Goal: Information Seeking & Learning: Learn about a topic

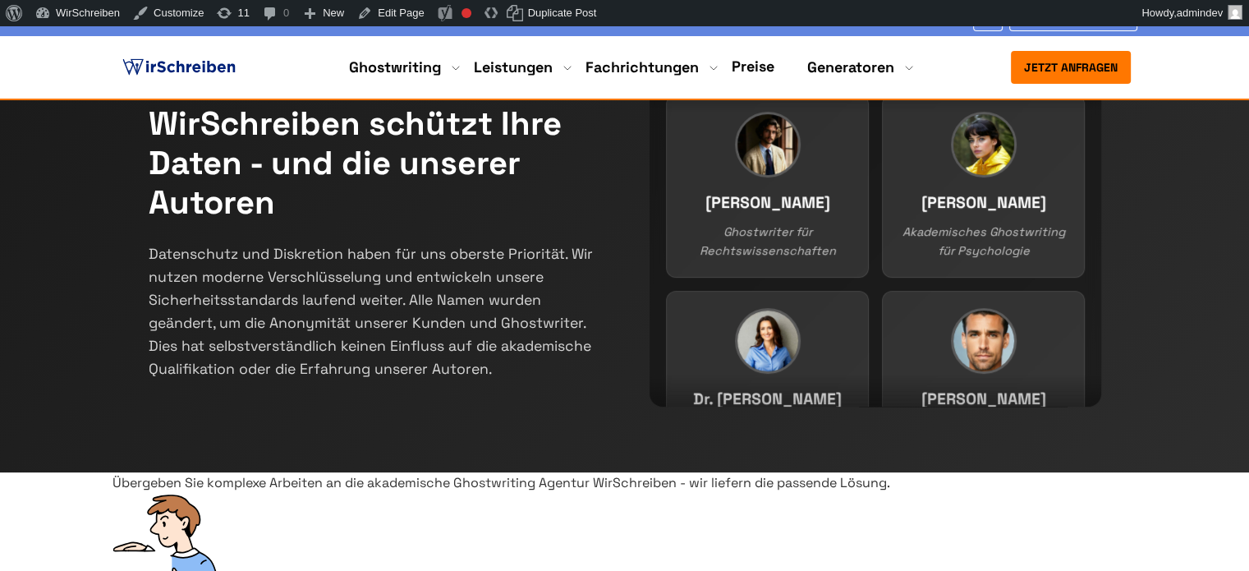
scroll to position [410, 0]
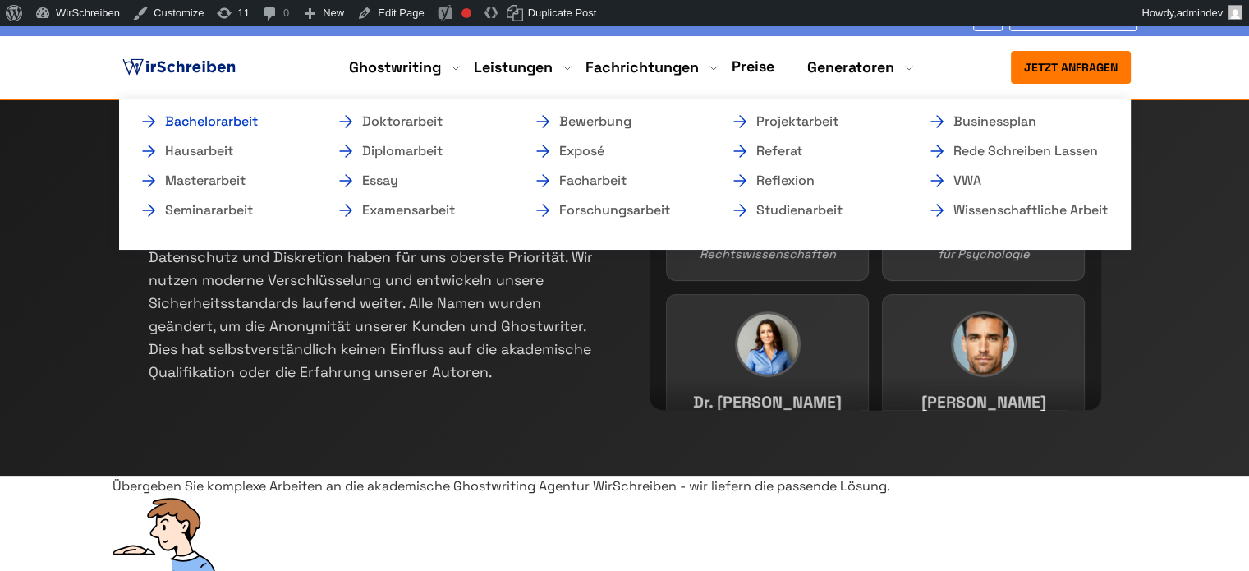
click at [250, 121] on link "Bachelorarbeit" at bounding box center [221, 122] width 164 height 20
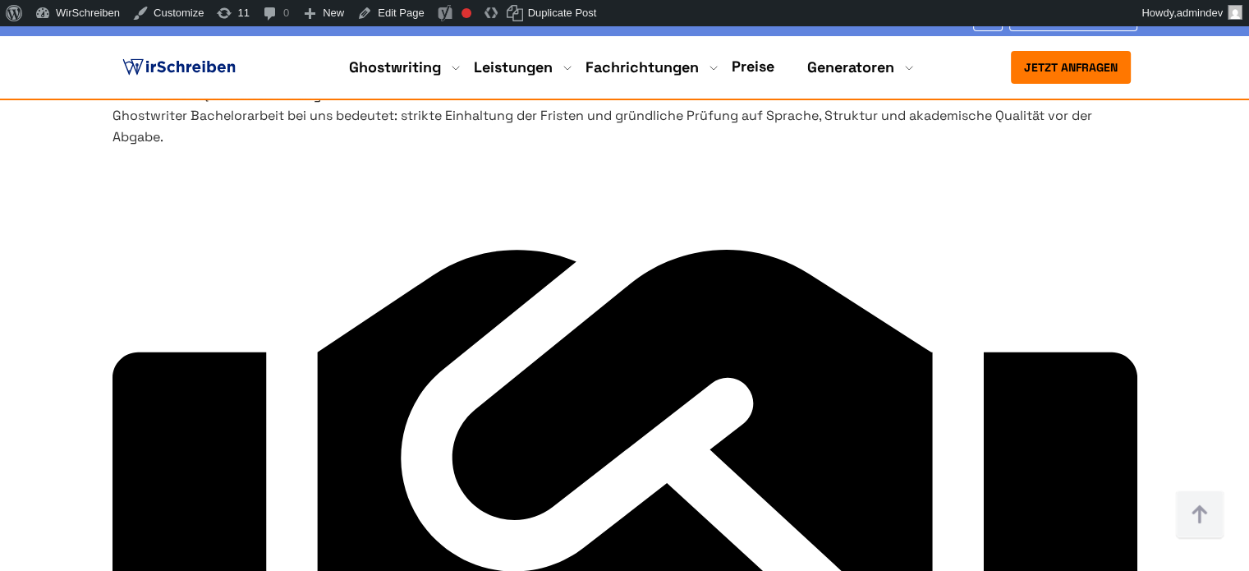
scroll to position [7060, 0]
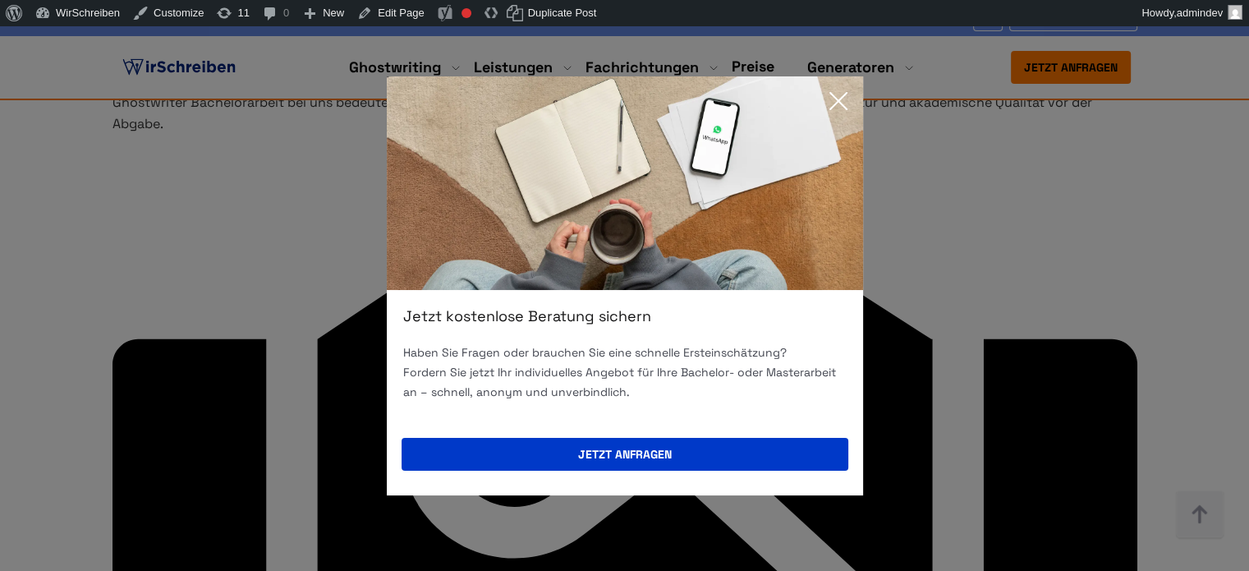
click at [843, 104] on icon at bounding box center [838, 101] width 33 height 33
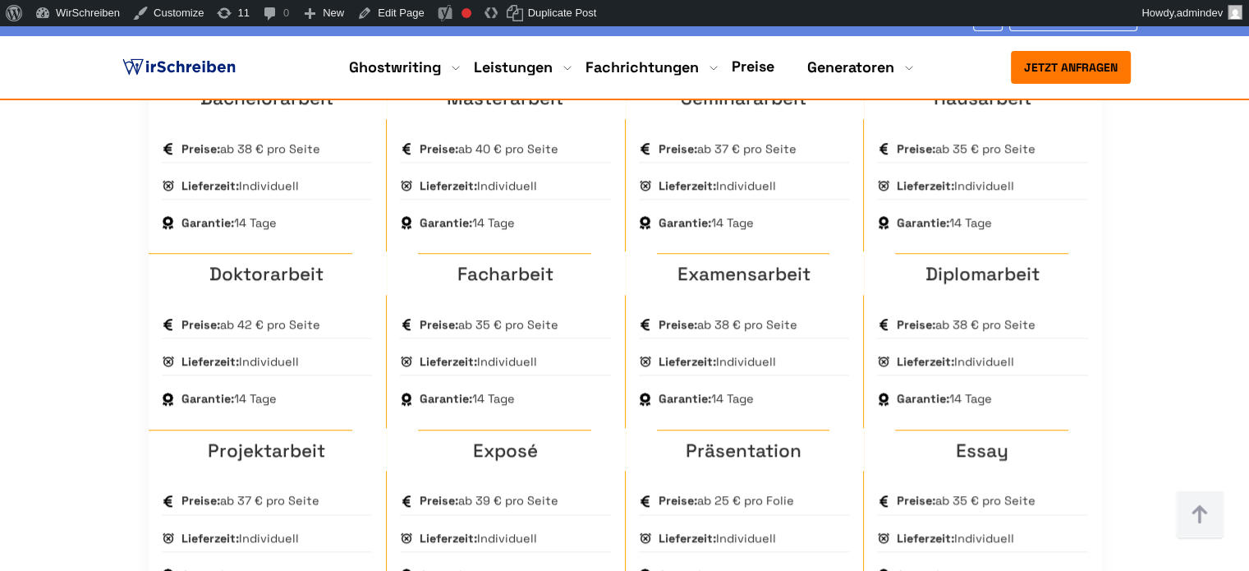
scroll to position [1300, 0]
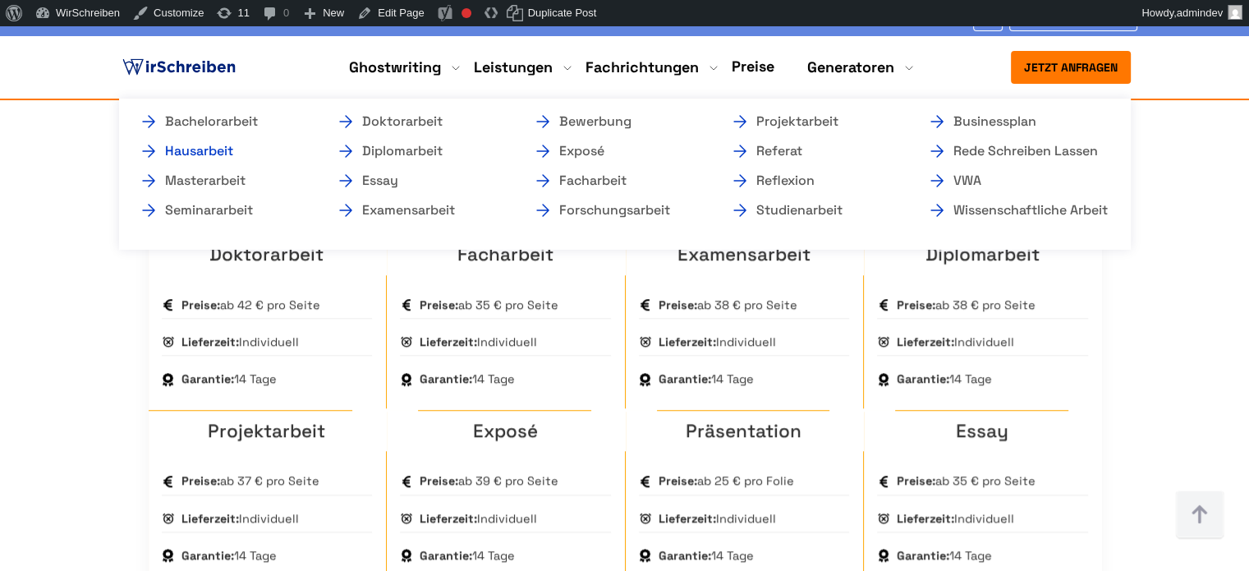
click at [210, 151] on link "Hausarbeit" at bounding box center [221, 151] width 164 height 20
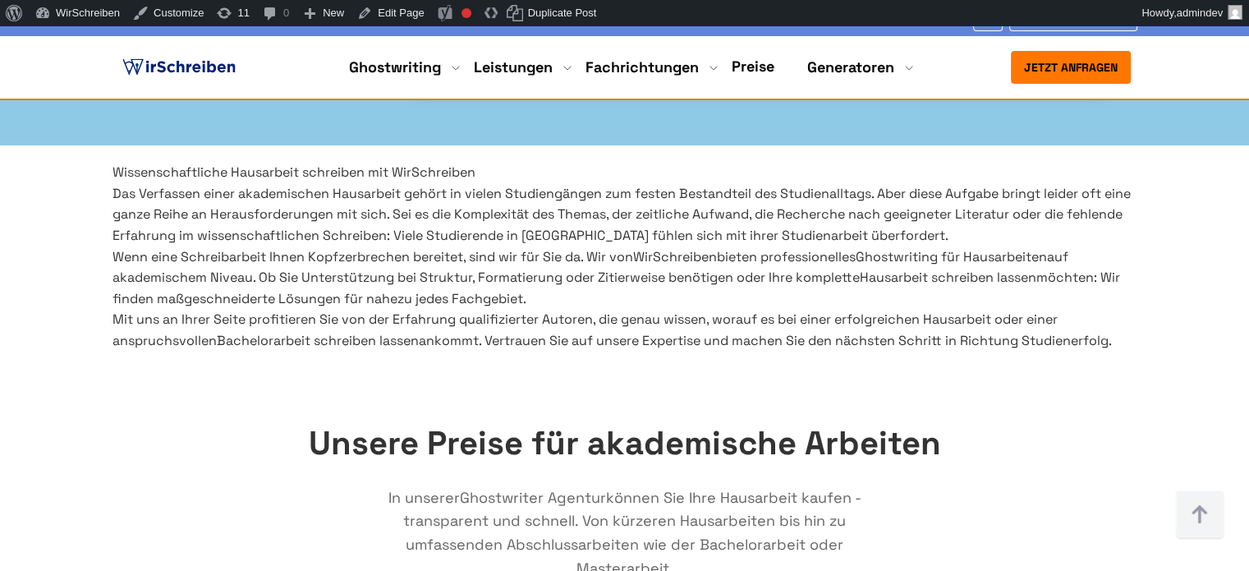
scroll to position [657, 0]
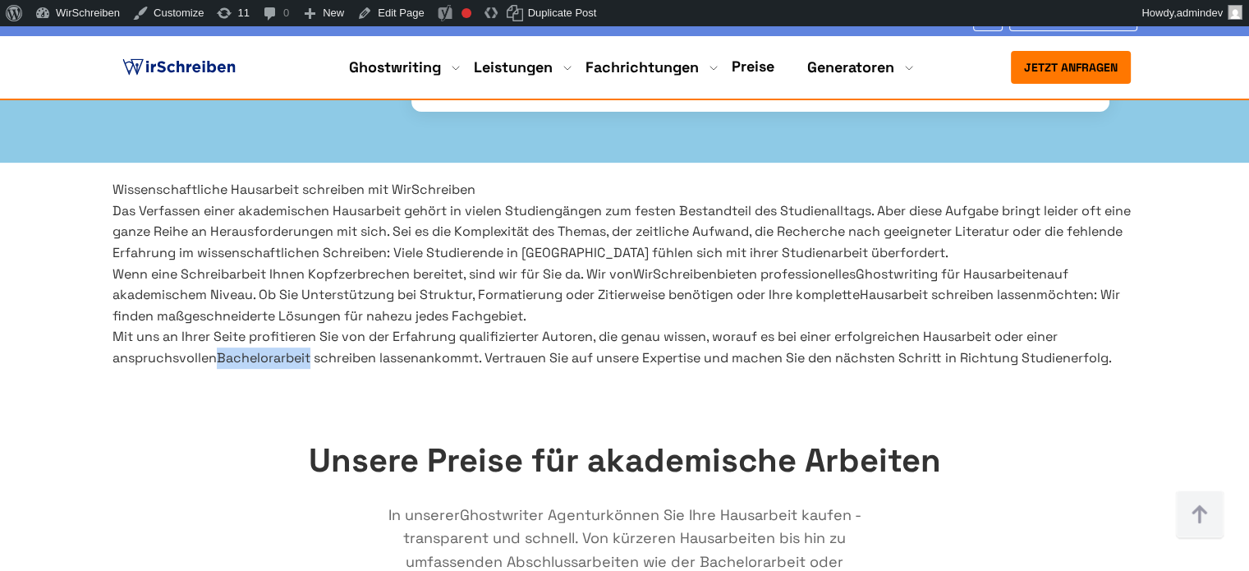
copy link "Bachelorarbeit"
drag, startPoint x: 307, startPoint y: 415, endPoint x: 412, endPoint y: 412, distance: 105.1
click at [412, 368] on p "Mit uns an Ihrer Seite profitieren Sie von der Erfahrung qualifizierter Autoren…" at bounding box center [624, 347] width 1024 height 42
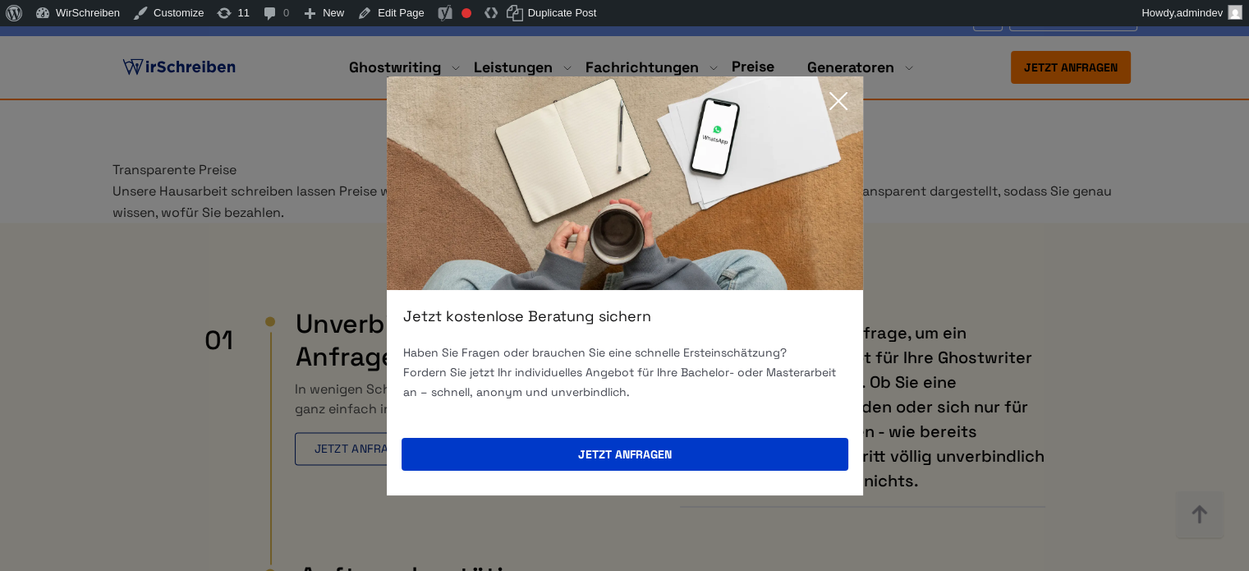
scroll to position [8684, 0]
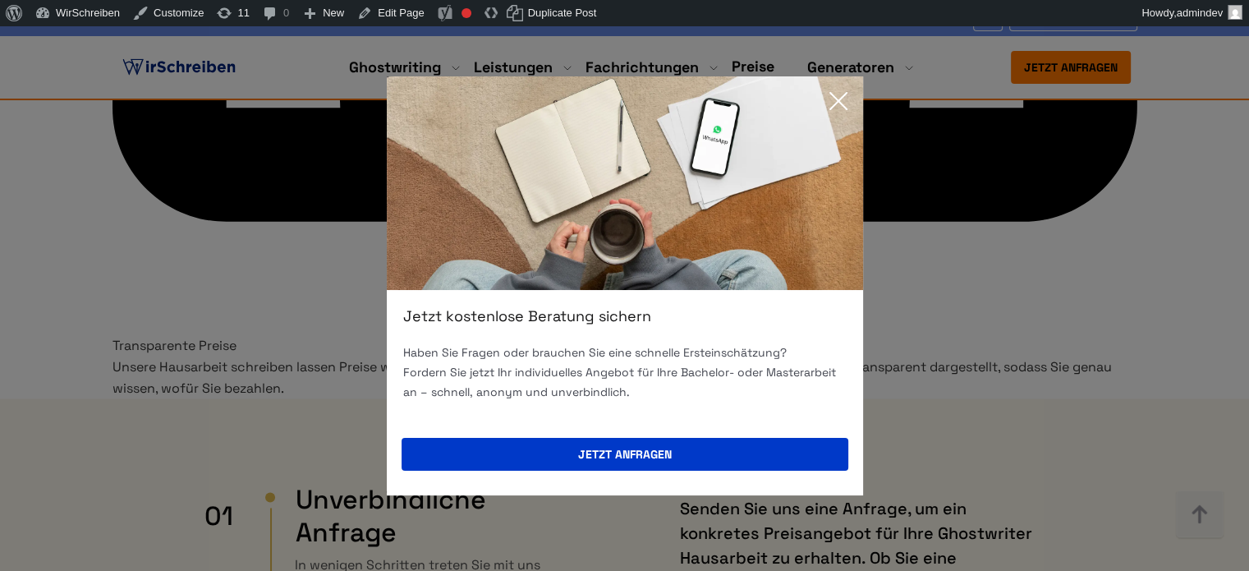
click at [837, 98] on icon at bounding box center [838, 101] width 33 height 33
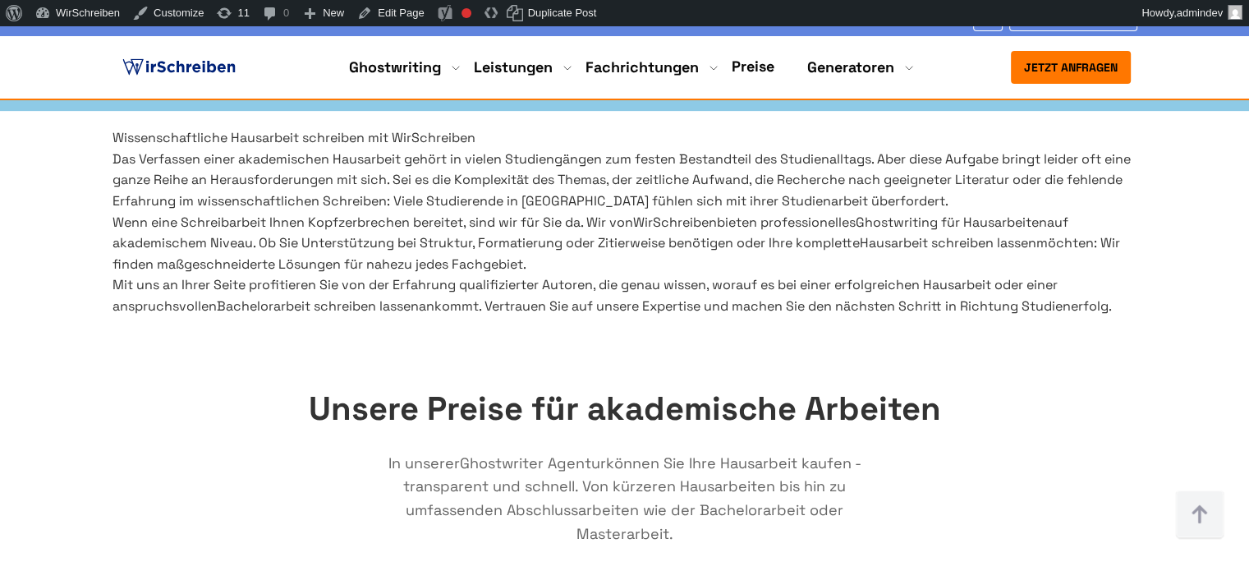
scroll to position [575, 0]
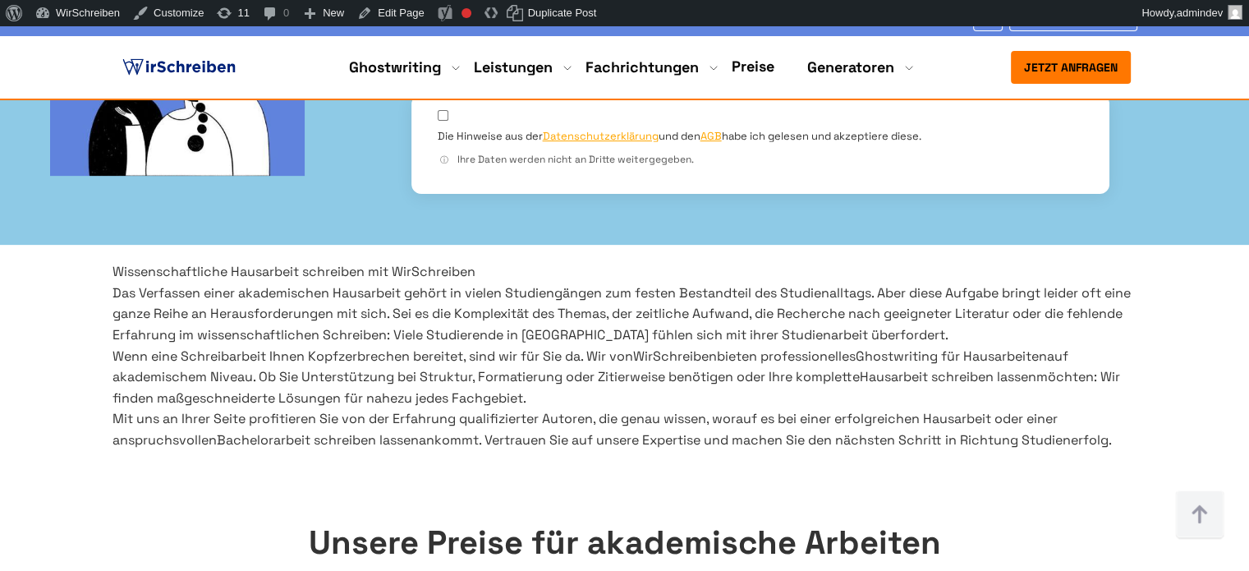
click at [979, 261] on section "Wissenschaftliche Hausarbeit schreiben mit WirSchreiben Das Verfassen einer aka…" at bounding box center [624, 355] width 1249 height 189
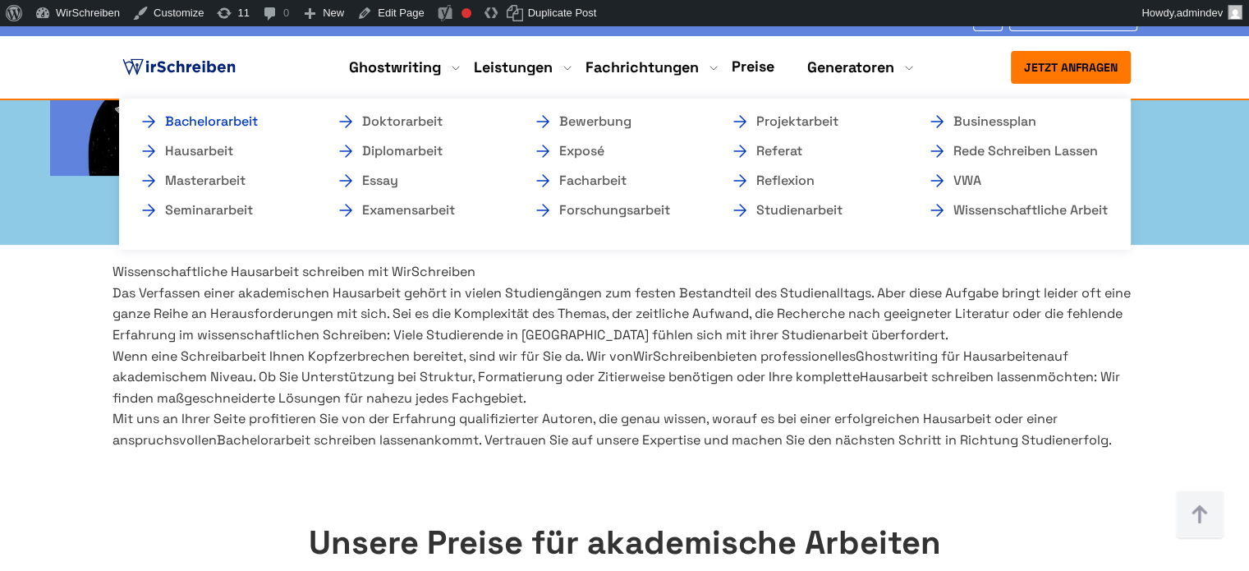
click at [213, 121] on link "Bachelorarbeit" at bounding box center [221, 122] width 164 height 20
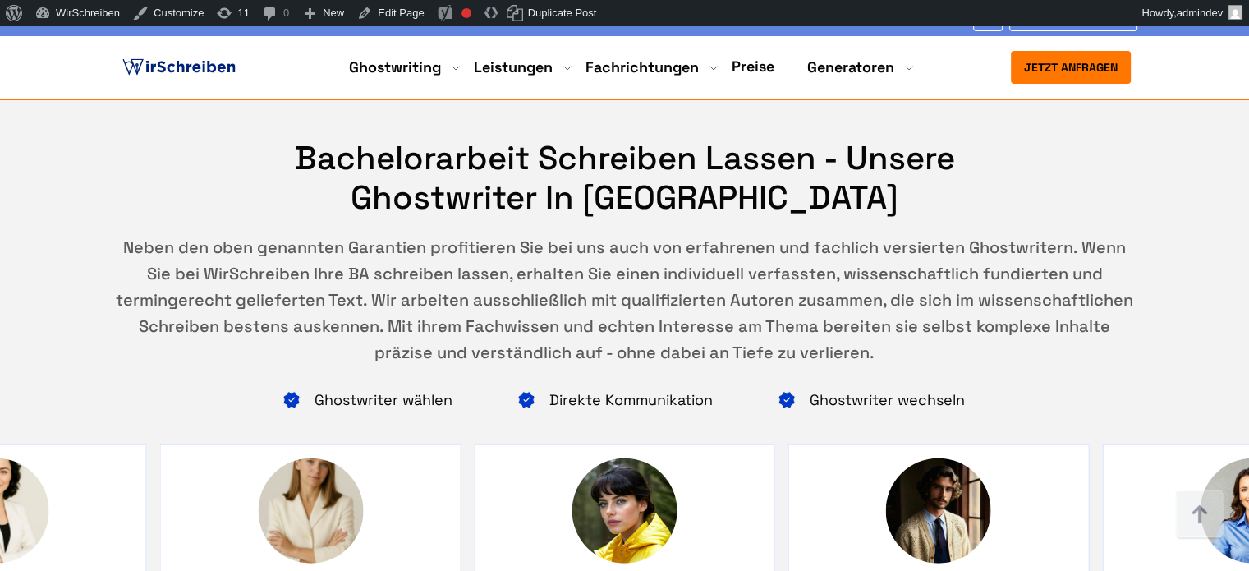
scroll to position [10344, 0]
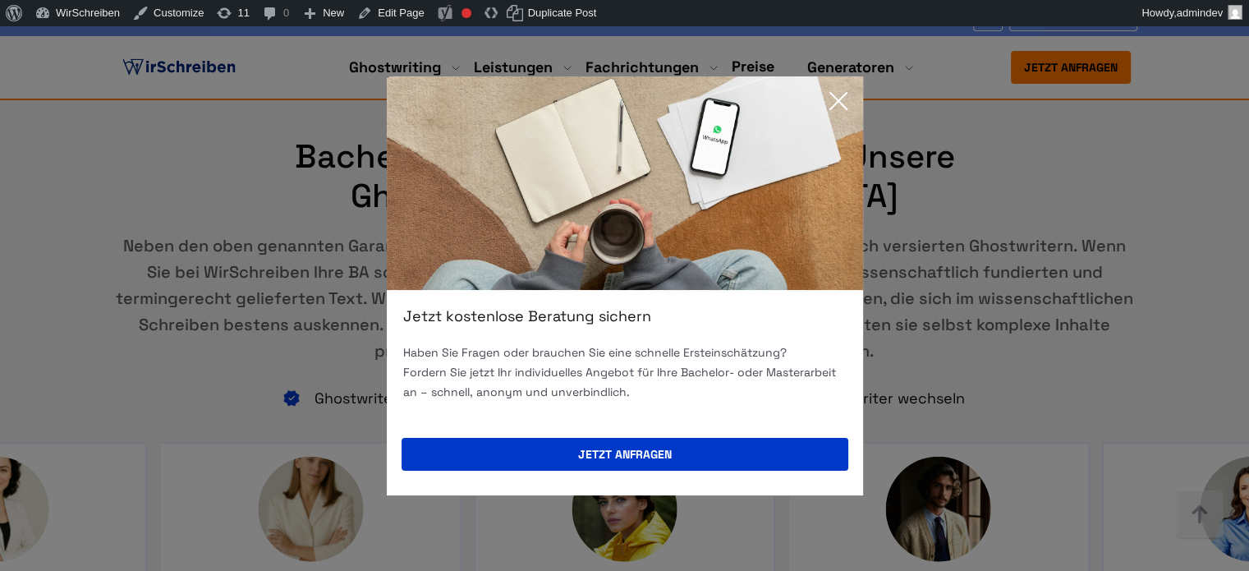
click at [838, 102] on icon at bounding box center [838, 101] width 16 height 16
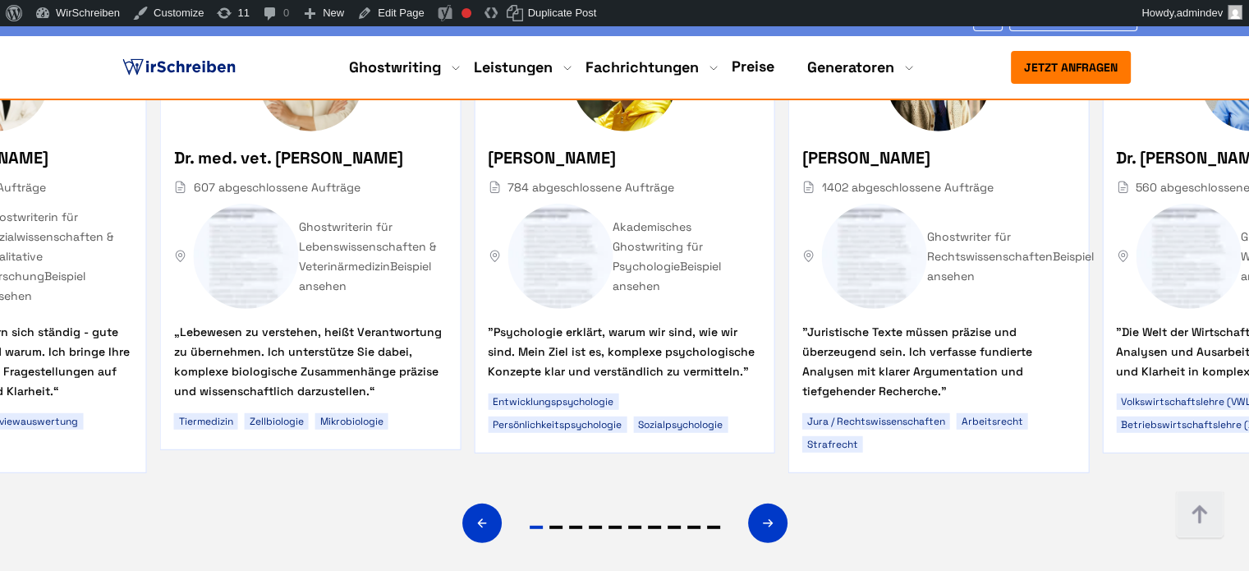
scroll to position [10363, 0]
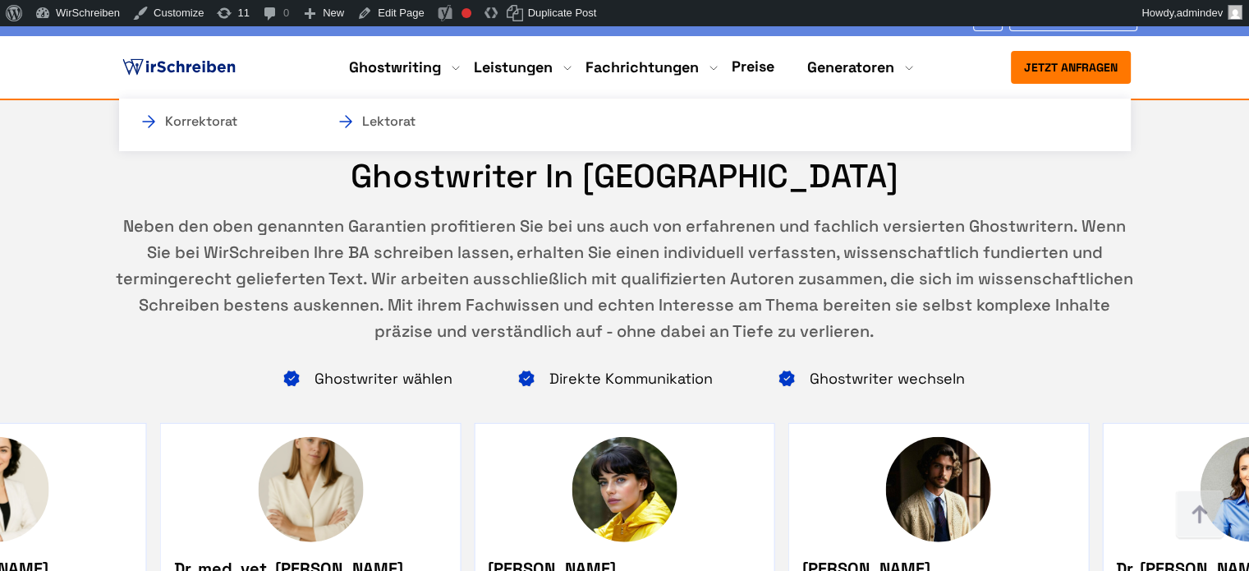
click at [493, 71] on li "Leistungen Korrektorat Lektorat" at bounding box center [513, 67] width 79 height 20
click at [499, 68] on li "Leistungen Korrektorat Lektorat" at bounding box center [513, 67] width 79 height 20
drag, startPoint x: 470, startPoint y: 62, endPoint x: 494, endPoint y: 65, distance: 24.8
click at [496, 66] on ul "Ghostwriting Bachelorarbeit Hausarbeit Masterarbeit Seminararbeit Doktorarbeit …" at bounding box center [625, 67] width 578 height 21
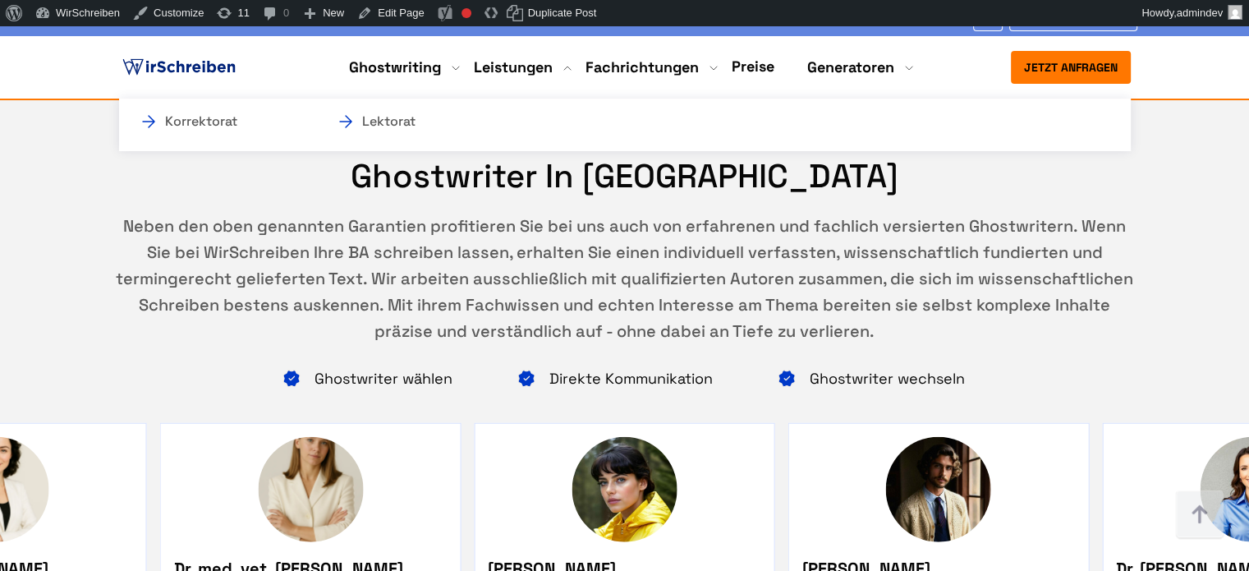
drag, startPoint x: 476, startPoint y: 42, endPoint x: 545, endPoint y: 66, distance: 73.2
click at [545, 66] on nav "Jetzt anfragen 9:00 - 18:00 Mo.-So. +49 441 93168019" at bounding box center [624, 67] width 1249 height 62
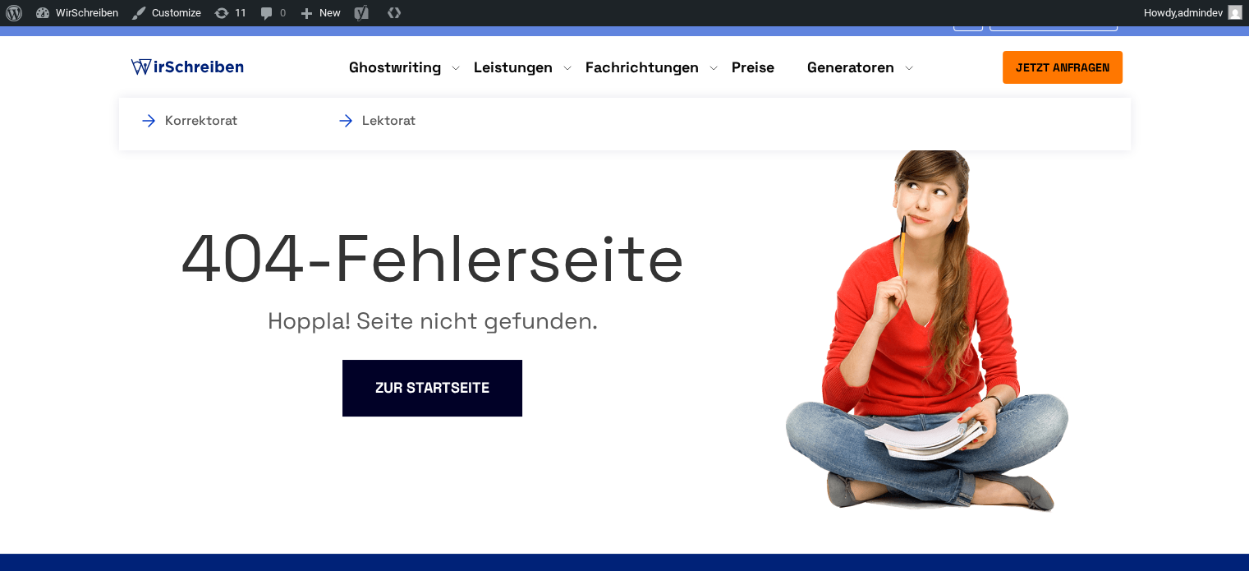
click at [522, 68] on li "Leistungen Korrektorat Lektorat" at bounding box center [513, 67] width 79 height 20
drag, startPoint x: 464, startPoint y: 40, endPoint x: 551, endPoint y: 66, distance: 90.9
click at [551, 66] on nav "Jetzt anfragen 9:00 - 18:00 Mo.-So. [PHONE_NUMBER]" at bounding box center [624, 67] width 1249 height 62
click at [481, 66] on li "Leistungen Korrektorat Lektorat" at bounding box center [513, 67] width 79 height 20
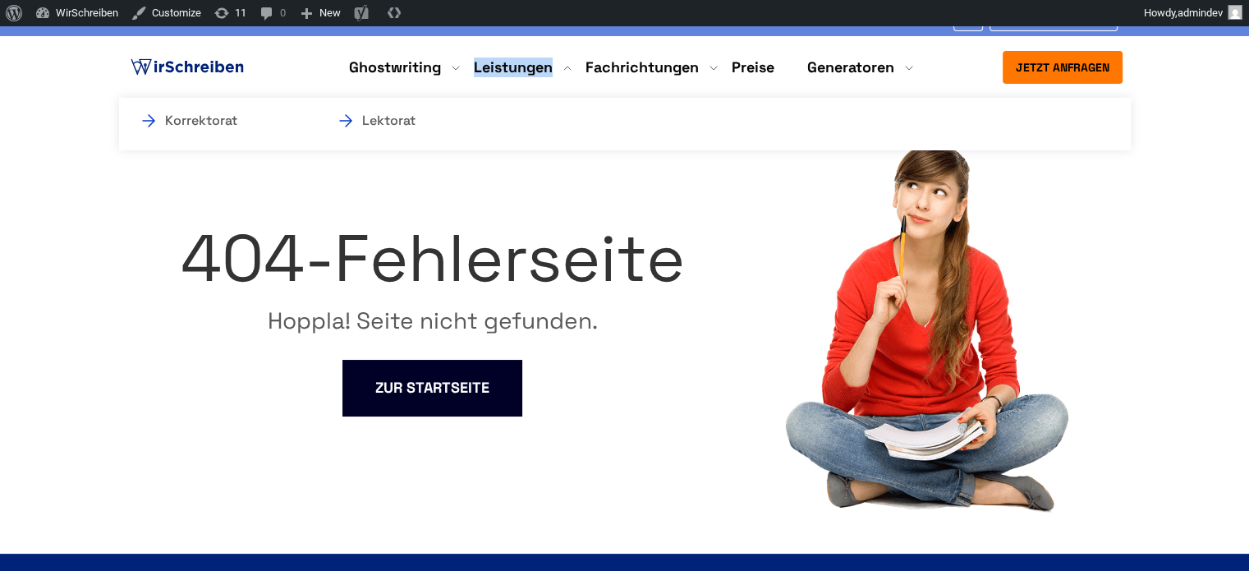
click at [481, 66] on li "Leistungen Korrektorat Lektorat" at bounding box center [513, 67] width 79 height 20
copy li "Leistungen"
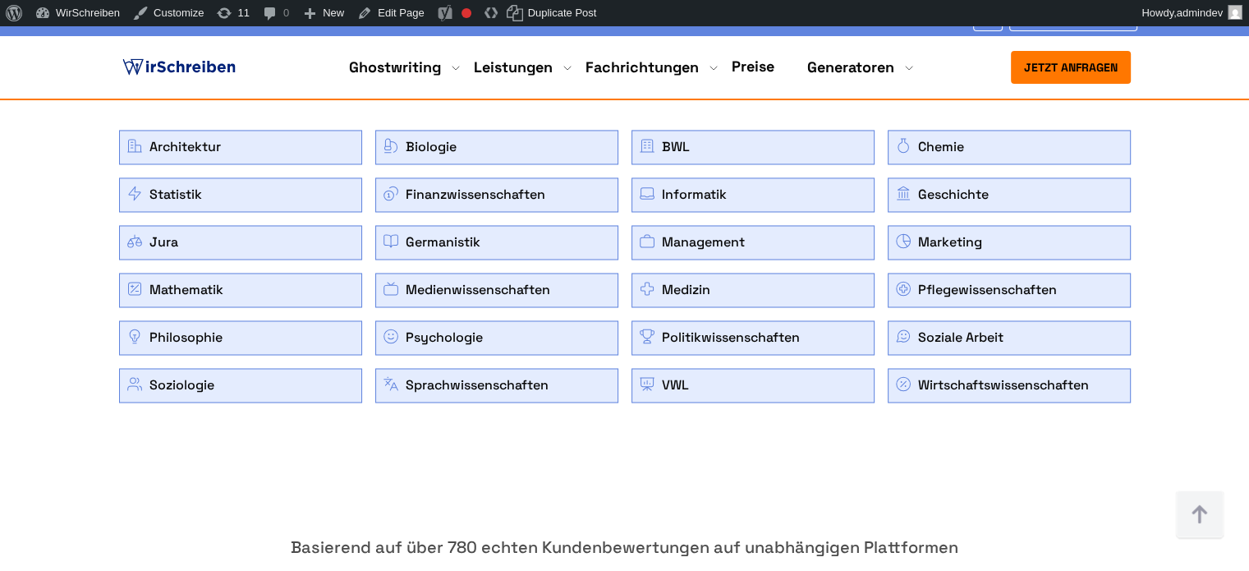
scroll to position [2627, 0]
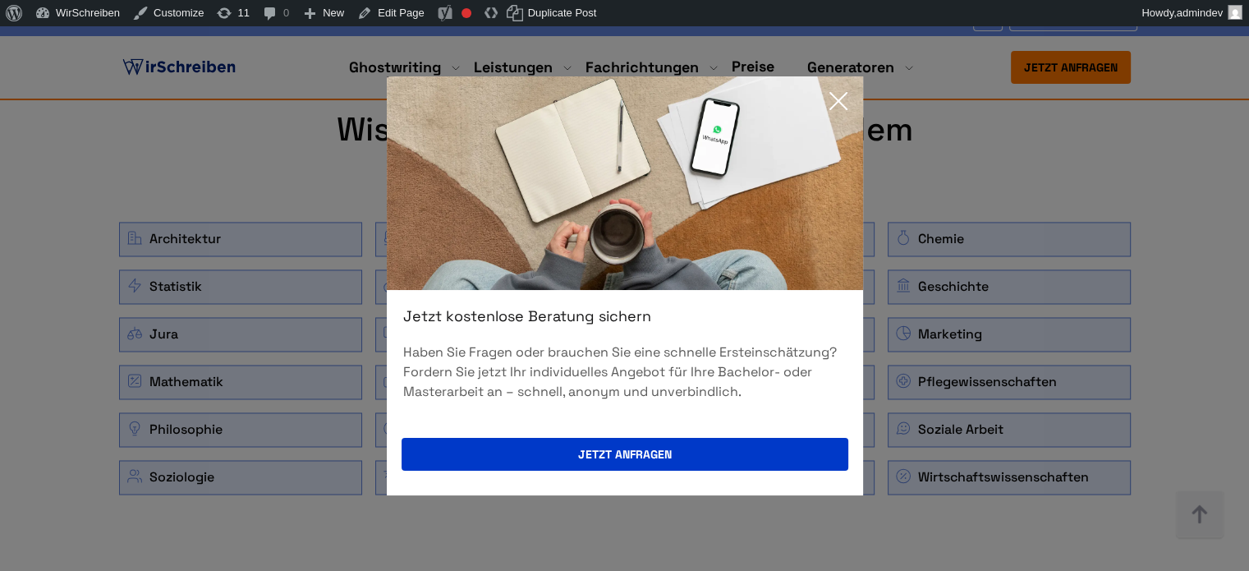
click at [844, 105] on icon at bounding box center [838, 101] width 33 height 33
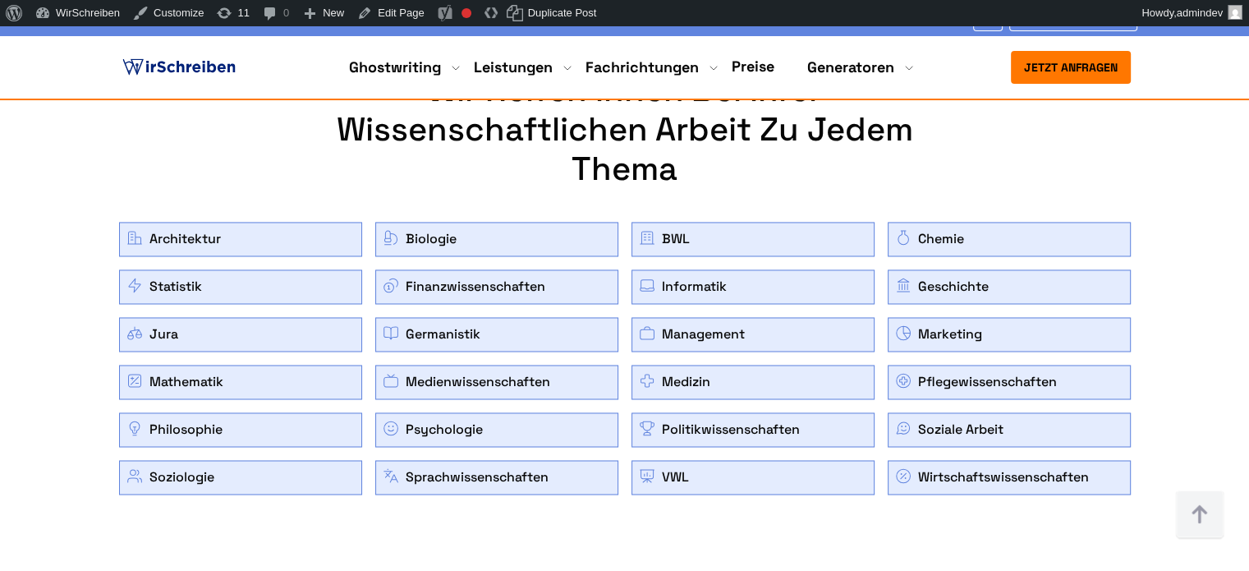
click at [1099, 168] on div "Wir helfen Ihnen bei Ihrer wissenschaftlichen Arbeit zu jedem Thema Architektur…" at bounding box center [624, 283] width 1051 height 424
